Goal: Task Accomplishment & Management: Complete application form

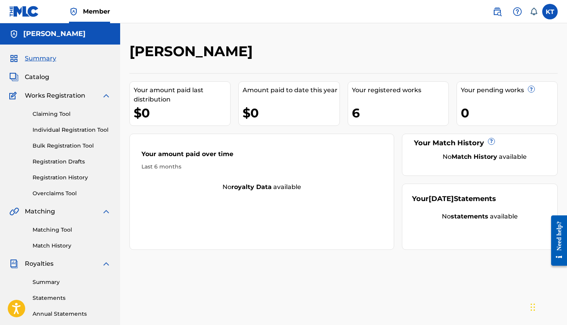
click at [69, 128] on link "Individual Registration Tool" at bounding box center [72, 130] width 78 height 8
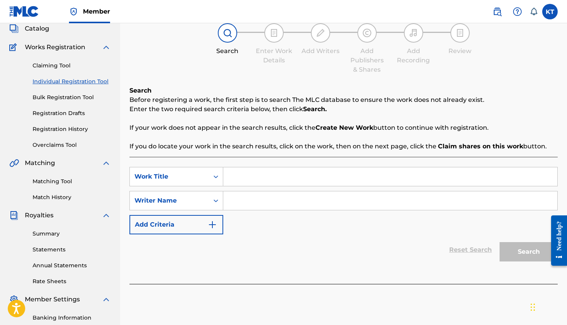
scroll to position [50, 0]
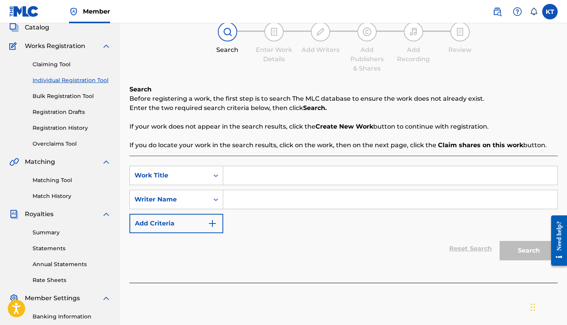
click at [240, 176] on input "Search Form" at bounding box center [390, 175] width 334 height 19
type input "Wasting Time"
click at [241, 200] on input "Search Form" at bounding box center [390, 199] width 334 height 19
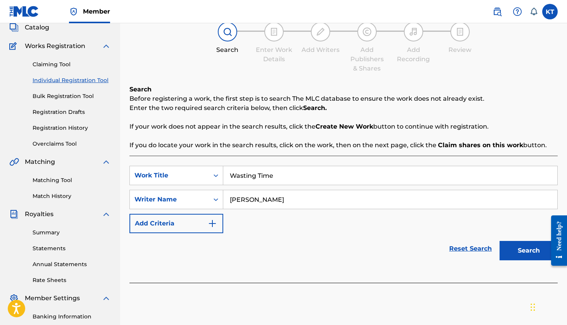
type input "[PERSON_NAME]"
click at [526, 258] on button "Search" at bounding box center [528, 250] width 58 height 19
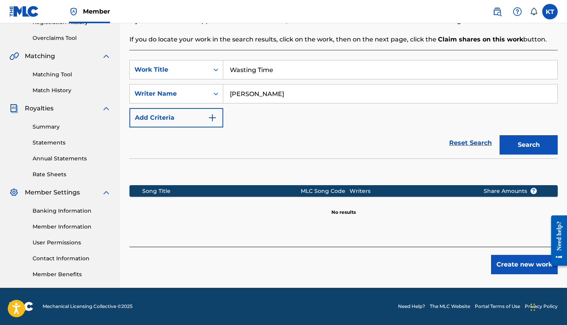
click at [515, 269] on button "Create new work" at bounding box center [524, 264] width 67 height 19
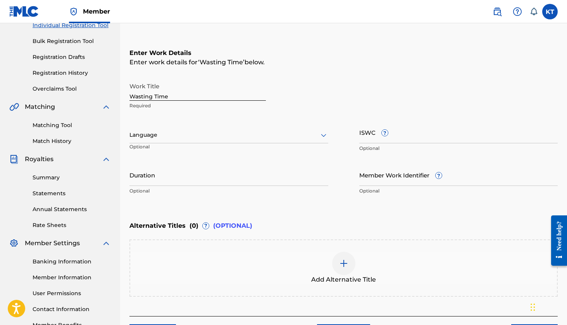
scroll to position [100, 0]
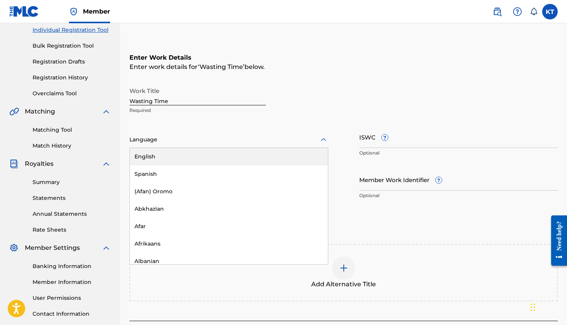
click at [151, 142] on div at bounding box center [228, 140] width 199 height 10
click at [153, 157] on div "English" at bounding box center [229, 156] width 198 height 17
